Goal: Find specific page/section: Find specific page/section

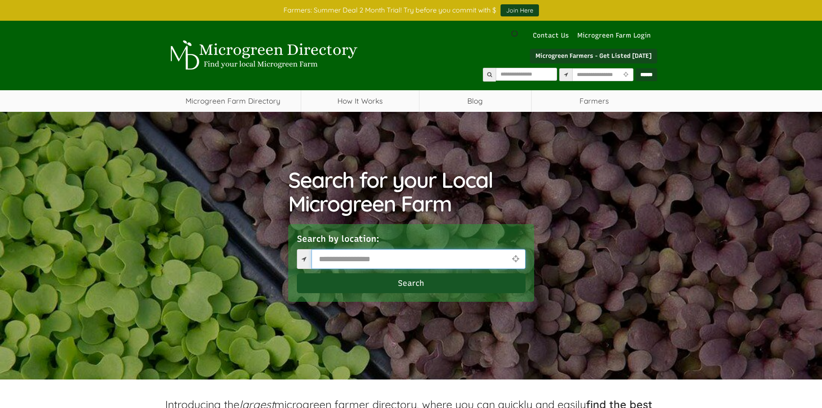
click at [376, 261] on input "text" at bounding box center [418, 259] width 214 height 20
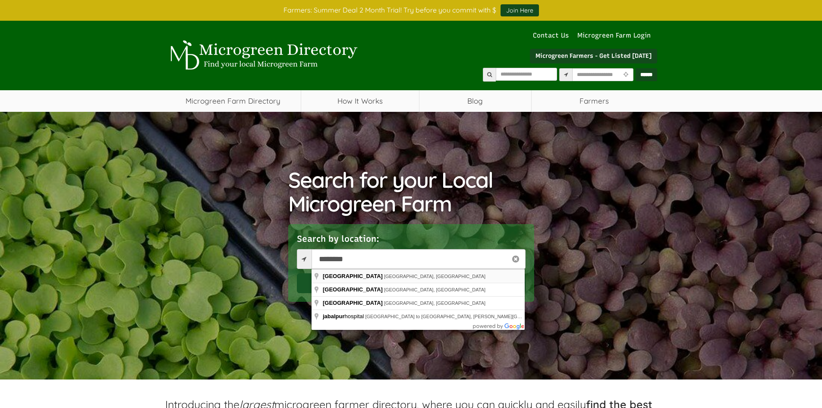
type input "**********"
select select "Language Translate Widget"
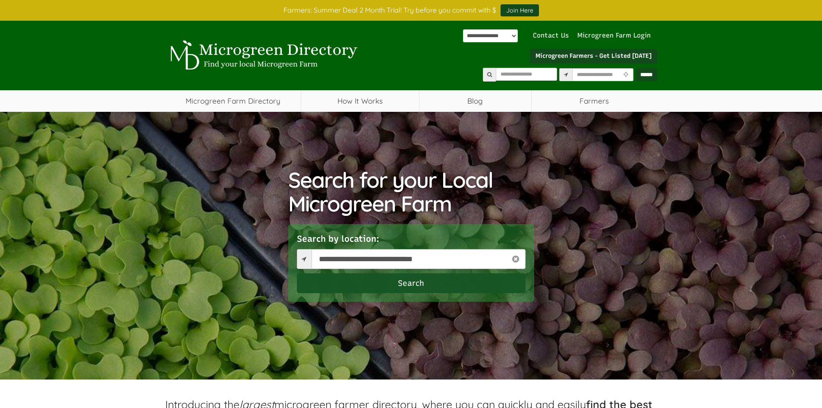
click at [370, 286] on button "Search" at bounding box center [411, 283] width 229 height 20
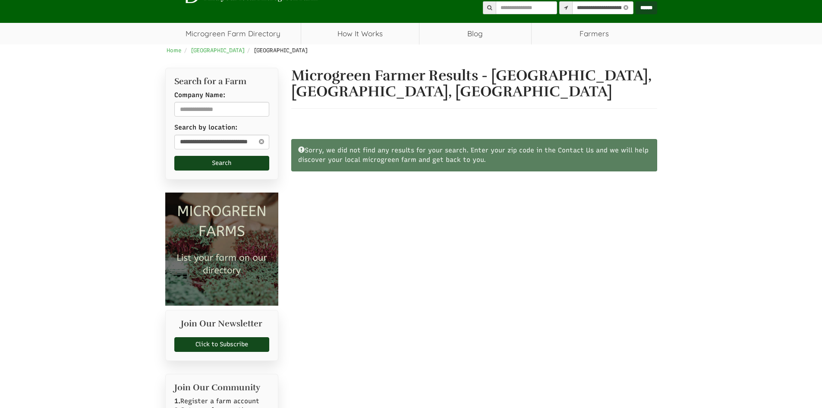
select select "Language Translate Widget"
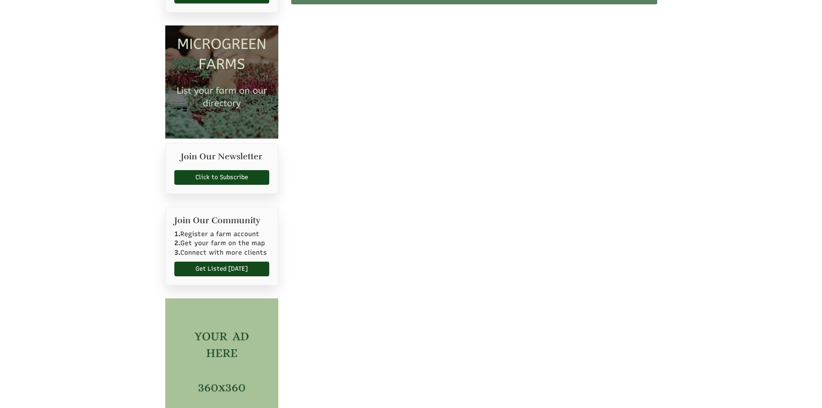
scroll to position [248, 0]
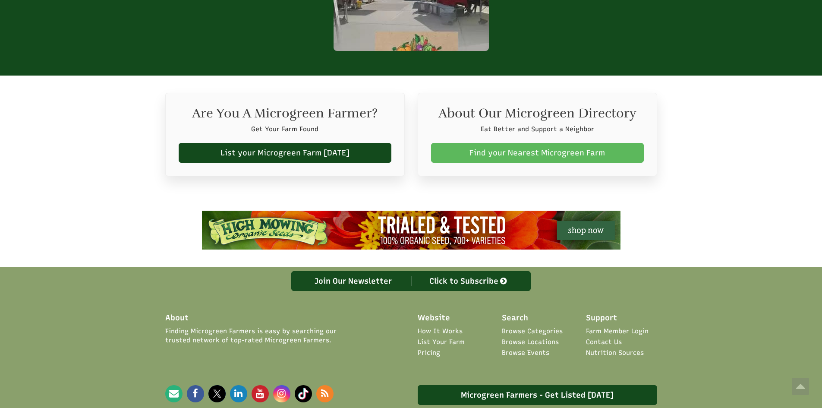
scroll to position [1396, 0]
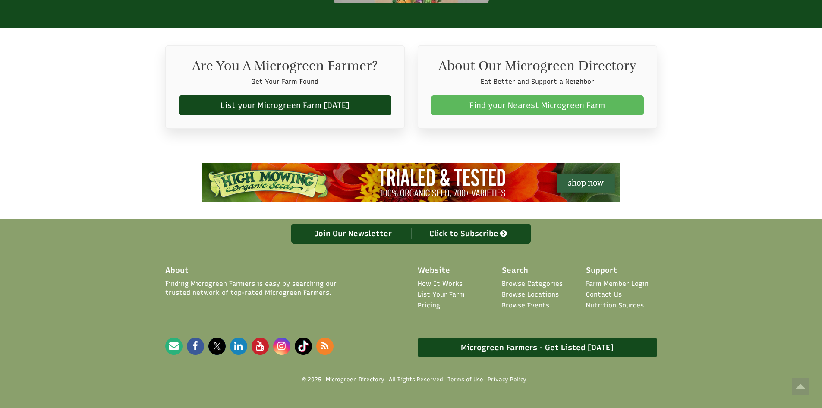
click at [431, 301] on link "Pricing" at bounding box center [429, 305] width 22 height 9
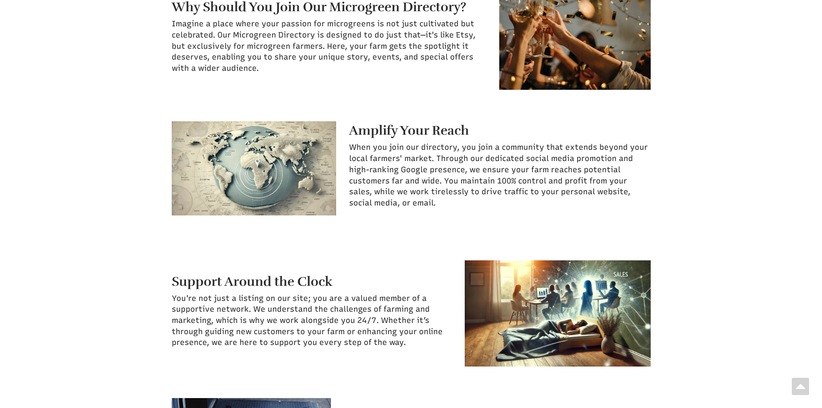
scroll to position [822, 0]
